Goal: Information Seeking & Learning: Learn about a topic

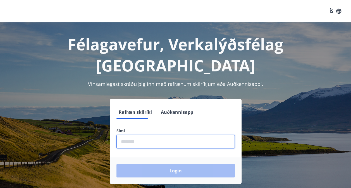
click at [125, 135] on input "phone" at bounding box center [175, 142] width 118 height 14
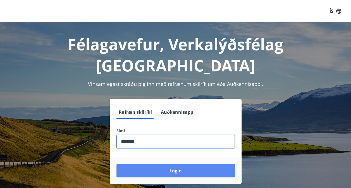
type input "********"
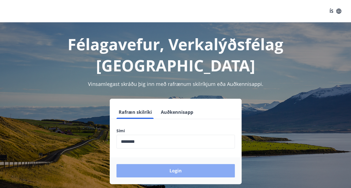
click at [174, 164] on button "Login" at bounding box center [175, 170] width 118 height 13
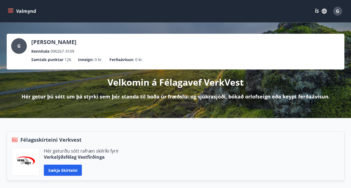
click at [9, 11] on icon "menu" at bounding box center [11, 11] width 6 height 6
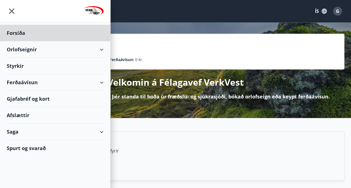
click at [20, 65] on div "Styrkir" at bounding box center [55, 66] width 97 height 16
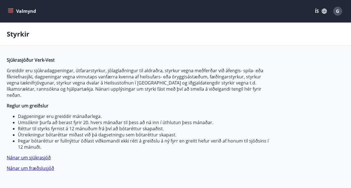
type input "***"
click at [25, 155] on link "Nánar um sjúkrasjóð" at bounding box center [29, 158] width 44 height 6
type input "***"
click at [24, 165] on link "Nánar um fræðslusjóð" at bounding box center [30, 168] width 47 height 6
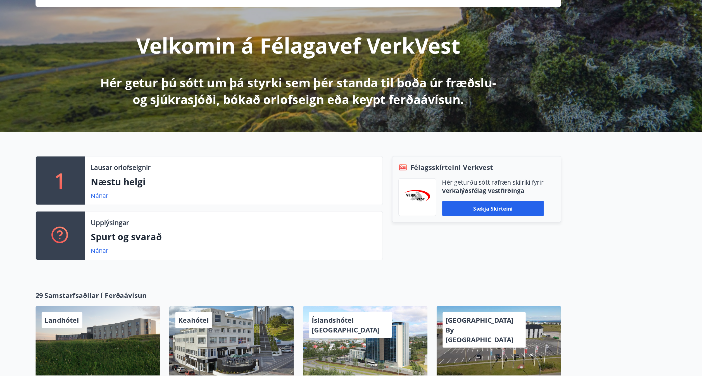
scroll to position [47, 0]
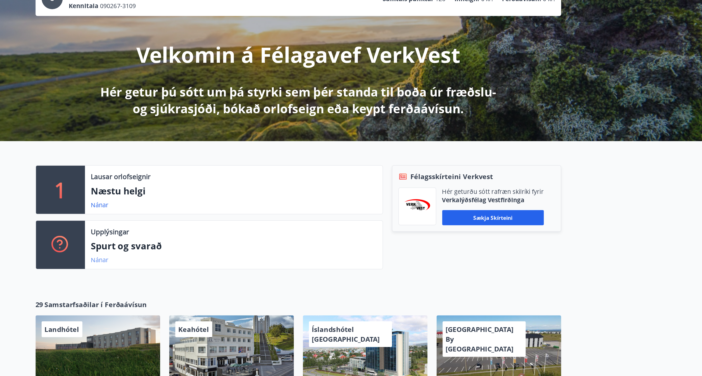
click at [203, 188] on link "Nánar" at bounding box center [204, 192] width 13 height 6
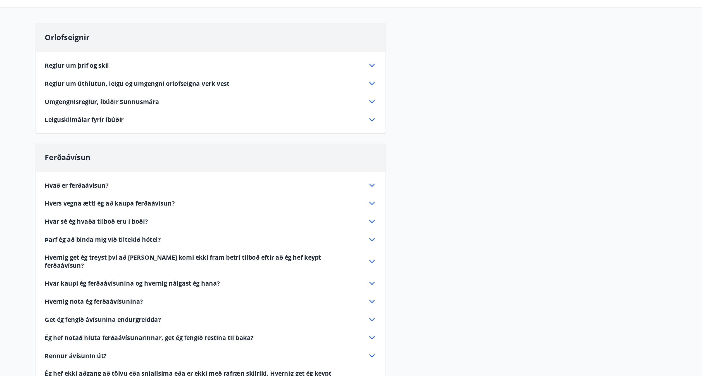
click at [355, 186] on icon at bounding box center [405, 184] width 7 height 7
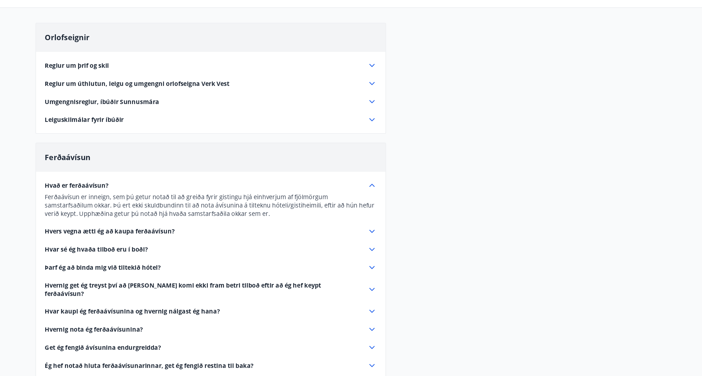
click at [355, 188] on icon at bounding box center [405, 218] width 7 height 7
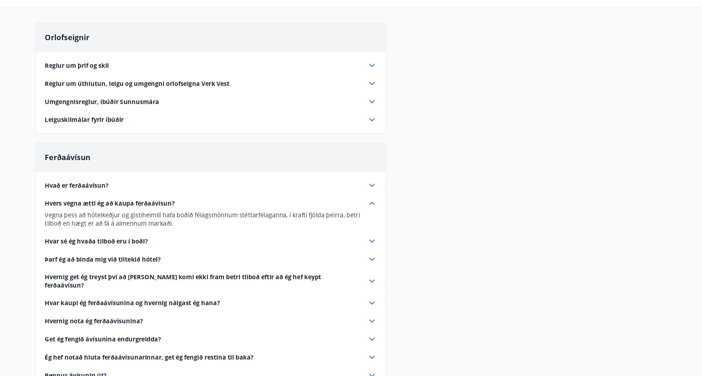
click at [355, 188] on icon at bounding box center [405, 285] width 7 height 7
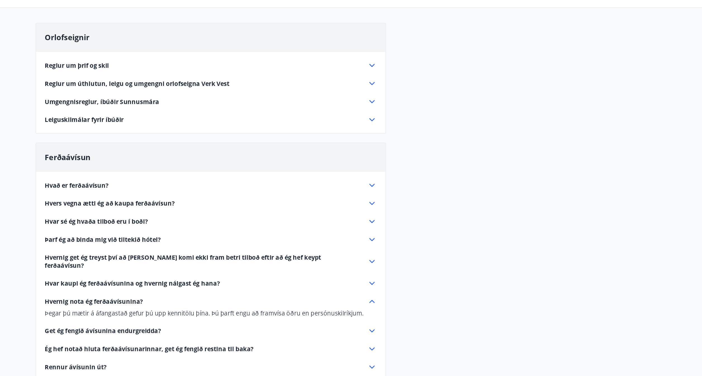
scroll to position [43, 0]
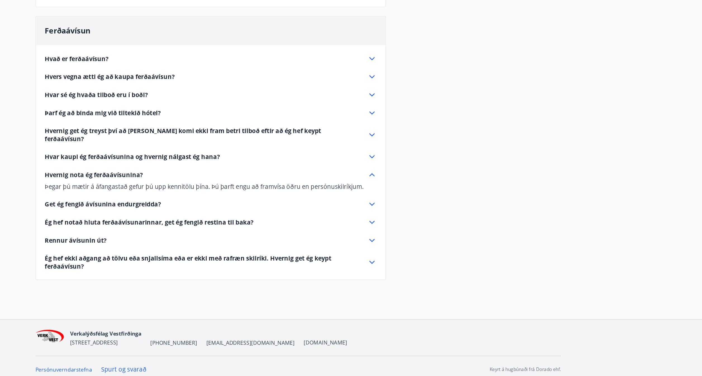
click at [355, 188] on icon at bounding box center [406, 276] width 4 height 2
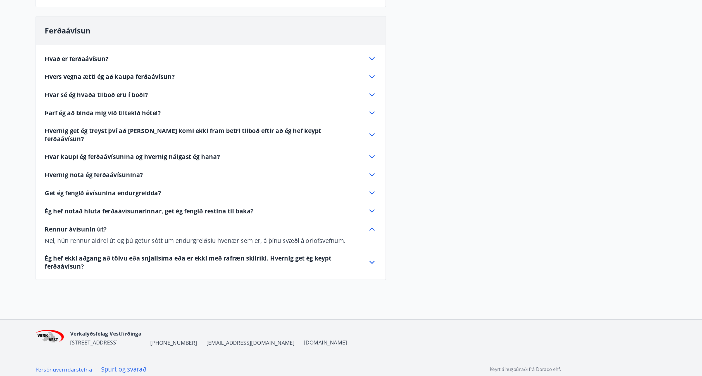
click at [355, 188] on icon at bounding box center [405, 254] width 7 height 7
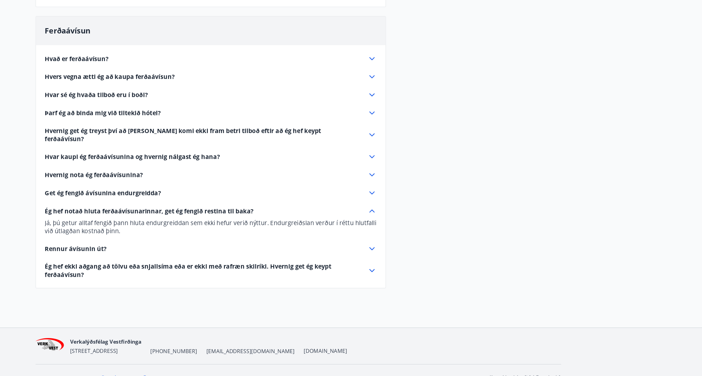
click at [355, 188] on icon at bounding box center [405, 240] width 7 height 7
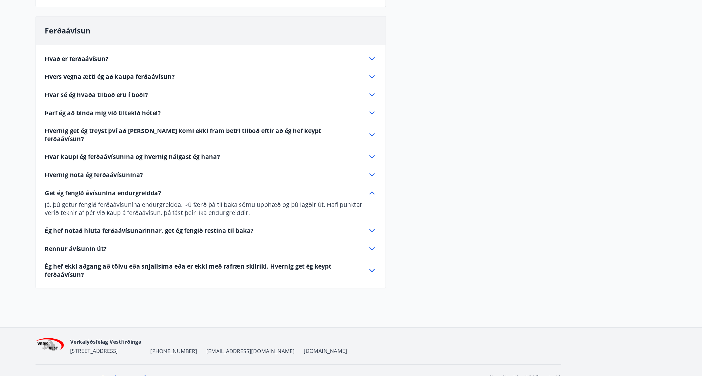
scroll to position [0, 0]
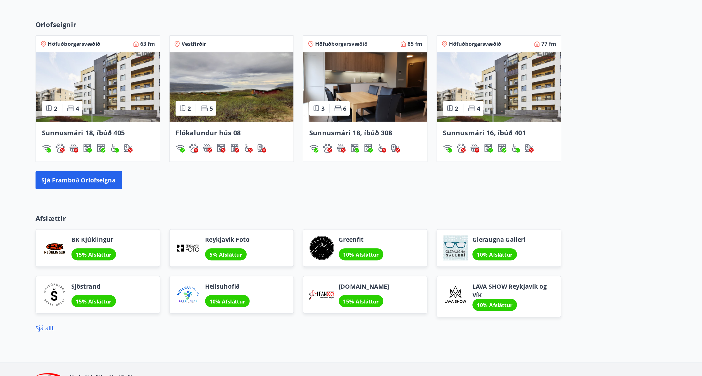
scroll to position [303, 0]
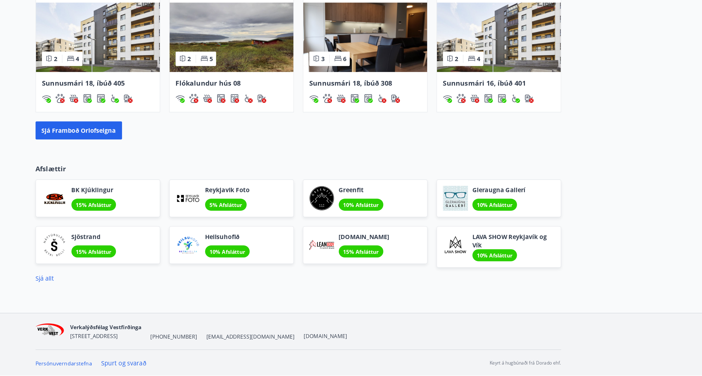
click at [355, 188] on span "[DOMAIN_NAME]" at bounding box center [399, 273] width 37 height 6
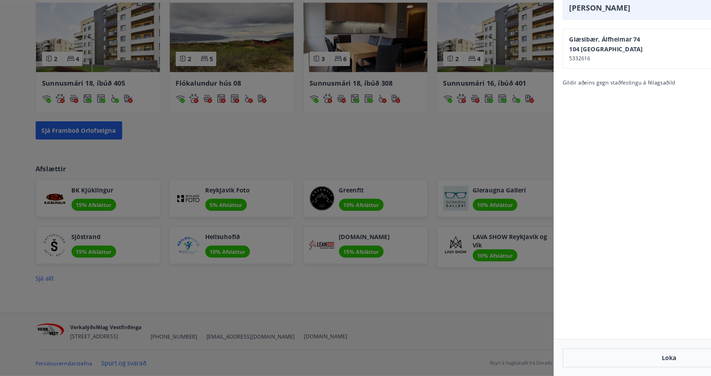
click at [355, 188] on div at bounding box center [355, 188] width 711 height 376
